Goal: Task Accomplishment & Management: Complete application form

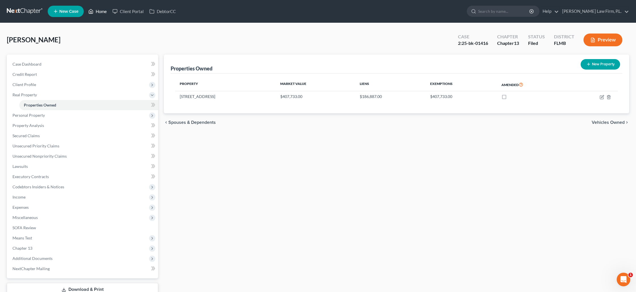
click at [94, 13] on link "Home" at bounding box center [98, 11] width 24 height 10
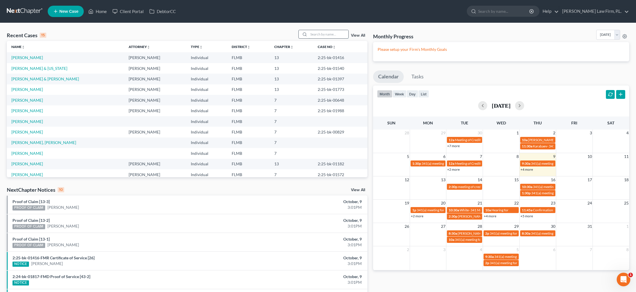
click at [325, 37] on input "search" at bounding box center [329, 34] width 40 height 8
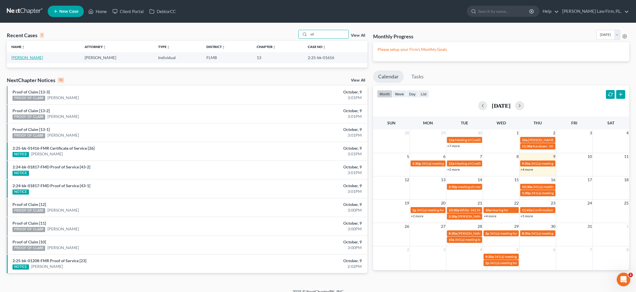
type input "vil"
click at [24, 56] on link "[PERSON_NAME]" at bounding box center [27, 57] width 32 height 5
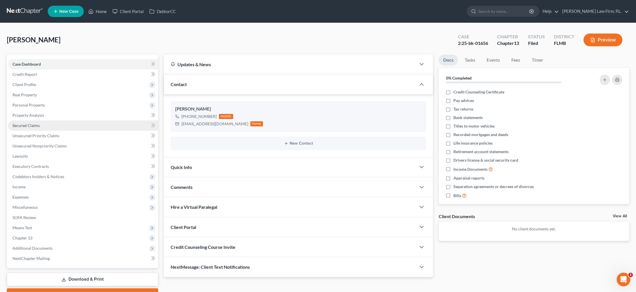
click at [37, 128] on link "Secured Claims" at bounding box center [83, 125] width 150 height 10
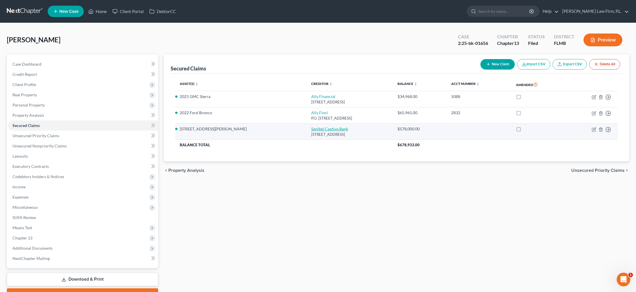
click at [311, 127] on link "Sanibel Captiva Bank" at bounding box center [329, 128] width 37 height 5
select select "9"
select select "3"
select select "2"
select select "3"
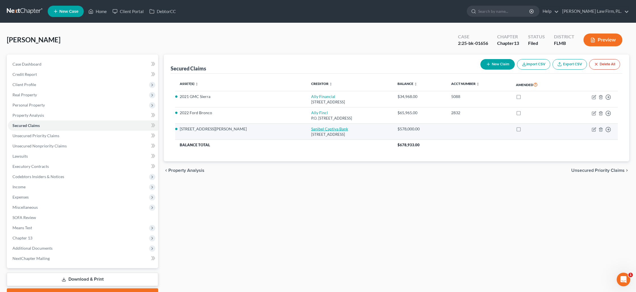
select select "0"
